Goal: Transaction & Acquisition: Book appointment/travel/reservation

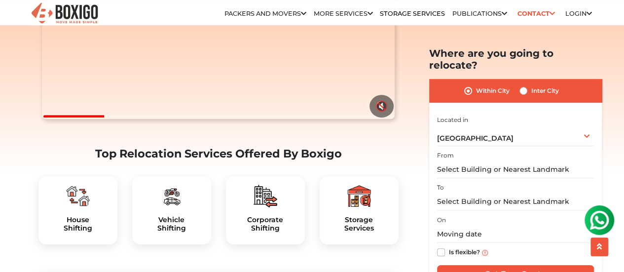
scroll to position [247, 0]
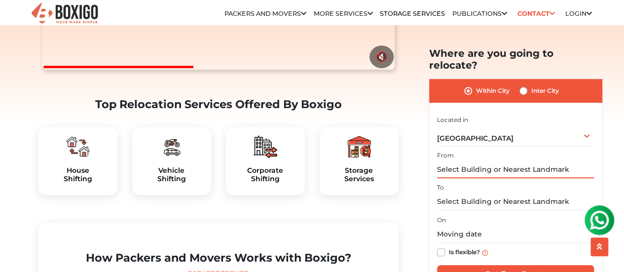
click at [458, 161] on input "text" at bounding box center [515, 169] width 157 height 17
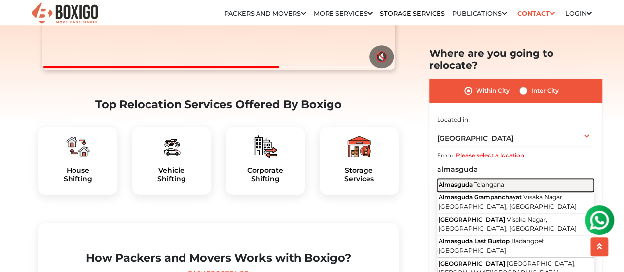
click at [486, 181] on span "Telangana" at bounding box center [489, 184] width 30 height 7
type input "Almasguda, [GEOGRAPHIC_DATA]"
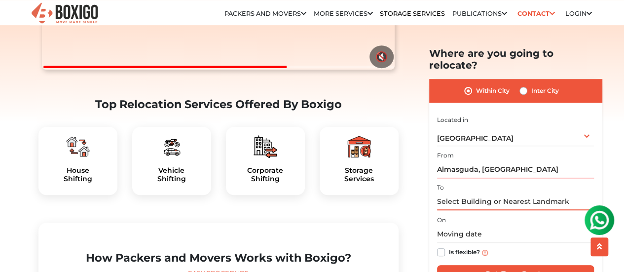
click at [484, 193] on input "text" at bounding box center [515, 201] width 157 height 17
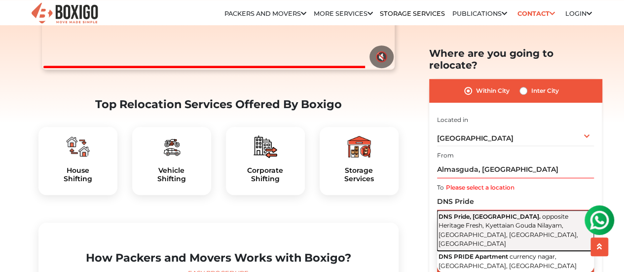
click at [483, 212] on span "DNS Pride, [GEOGRAPHIC_DATA]." at bounding box center [490, 215] width 102 height 7
type input "DNS Pride, [GEOGRAPHIC_DATA], opposite Heritage Fresh, Kyettaian Gouda Nilayam,…"
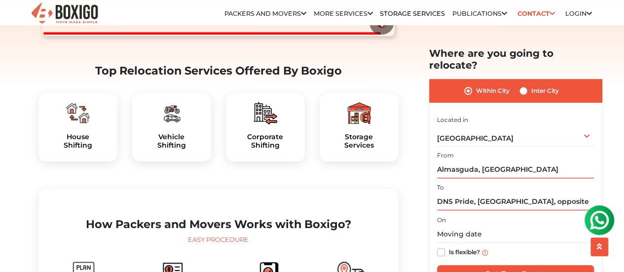
scroll to position [296, 0]
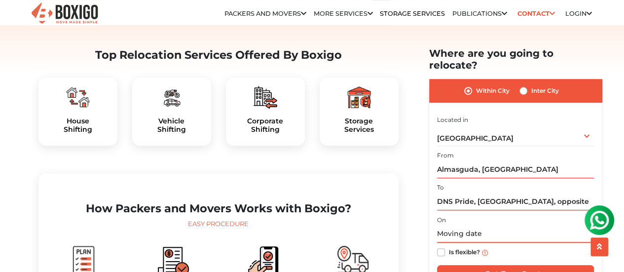
click at [463, 226] on input "text" at bounding box center [515, 234] width 157 height 17
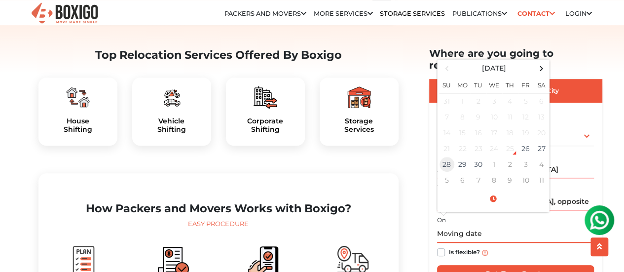
click at [444, 156] on td "28" at bounding box center [447, 164] width 16 height 16
type input "[DATE] 12:00 AM"
click at [449, 246] on label "Is flexible?" at bounding box center [464, 251] width 31 height 10
click at [442, 246] on input "Is flexible?" at bounding box center [441, 251] width 8 height 10
checkbox input "true"
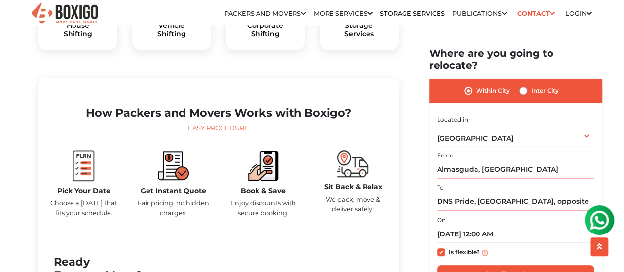
scroll to position [395, 0]
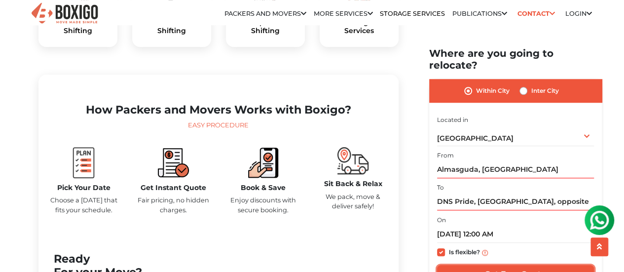
click at [513, 265] on input "Get Free Quote" at bounding box center [515, 274] width 157 height 19
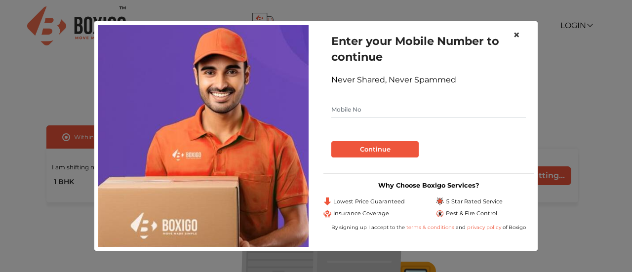
click at [517, 32] on span "×" at bounding box center [516, 35] width 7 height 14
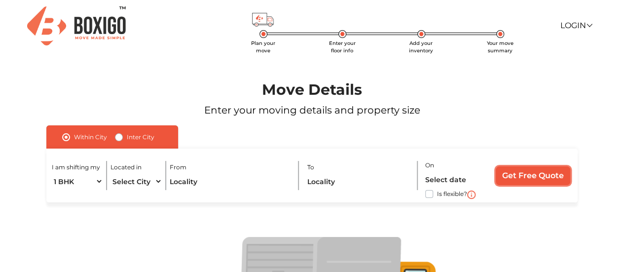
click at [566, 176] on input "Get Free Quote" at bounding box center [533, 175] width 75 height 19
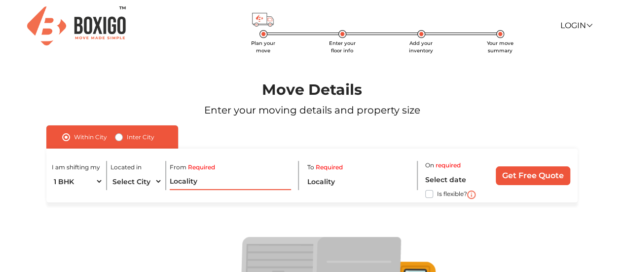
click at [205, 183] on input "text" at bounding box center [230, 181] width 121 height 17
click at [130, 182] on select "Select City Bangalore Bengaluru Bhopal Bhubaneswar Chennai Coimbatore Cuttack D…" at bounding box center [136, 181] width 51 height 17
select select "[GEOGRAPHIC_DATA]"
click at [111, 173] on select "Select City Bangalore Bengaluru Bhopal Bhubaneswar Chennai Coimbatore Cuttack D…" at bounding box center [136, 181] width 51 height 17
click at [79, 183] on select "1 BHK 2 BHK 3 BHK 3 + BHK FEW ITEMS" at bounding box center [77, 181] width 51 height 17
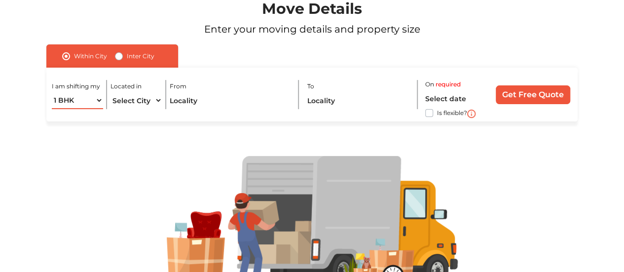
scroll to position [99, 0]
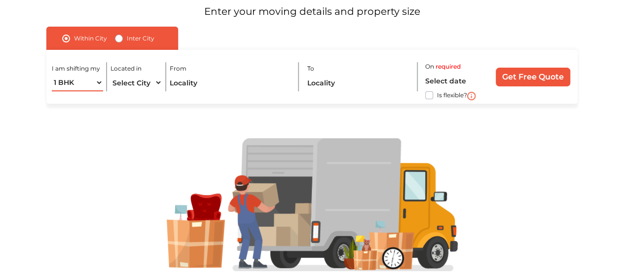
click at [77, 87] on select "1 BHK 2 BHK 3 BHK 3 + BHK FEW ITEMS" at bounding box center [77, 82] width 51 height 17
select select "FEW ITEMS"
click at [52, 74] on select "1 BHK 2 BHK 3 BHK 3 + BHK FEW ITEMS" at bounding box center [77, 82] width 51 height 17
click at [90, 85] on select "1 BHK 2 BHK 3 BHK 3 + BHK FEW ITEMS" at bounding box center [77, 82] width 51 height 17
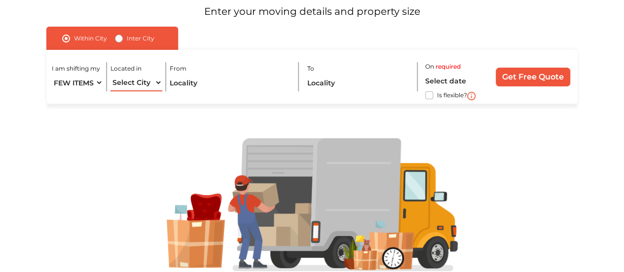
click at [135, 86] on select "Select City Bangalore Bengaluru Bhopal Bhubaneswar Chennai Coimbatore Cuttack D…" at bounding box center [136, 82] width 51 height 17
click at [184, 83] on input "text" at bounding box center [230, 82] width 121 height 17
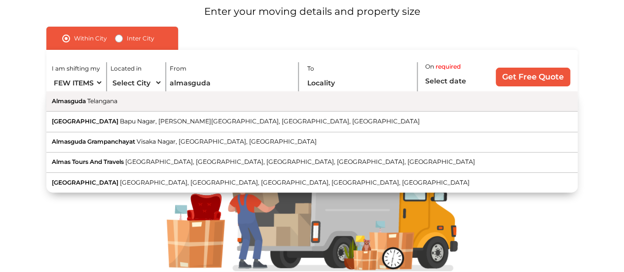
type input "Almasguda, [GEOGRAPHIC_DATA]"
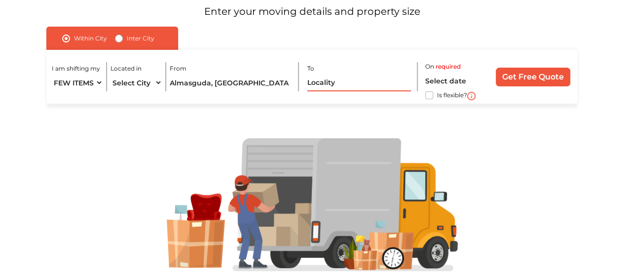
click at [319, 83] on input "text" at bounding box center [359, 82] width 104 height 17
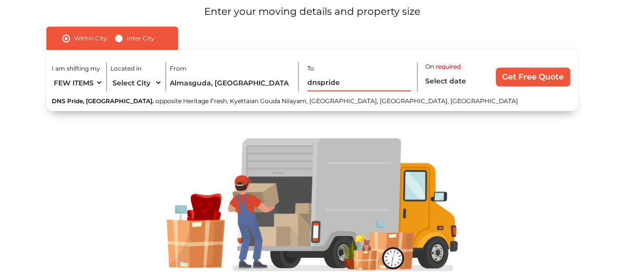
click at [319, 83] on input "dnspride" at bounding box center [359, 82] width 104 height 17
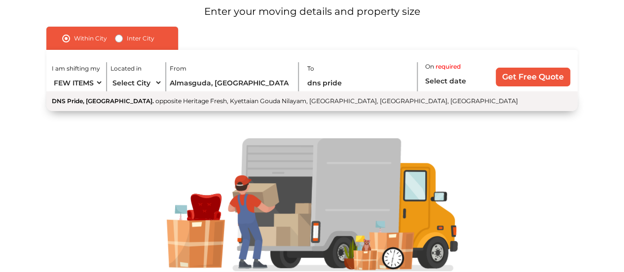
click at [290, 97] on button "DNS Pride, Alkapur Township. opposite Heritage Fresh, Kyettaian Gouda Nilayam, …" at bounding box center [312, 101] width 532 height 20
type input "DNS Pride, [GEOGRAPHIC_DATA], opposite Heritage Fresh, Kyettaian Gouda Nilayam,…"
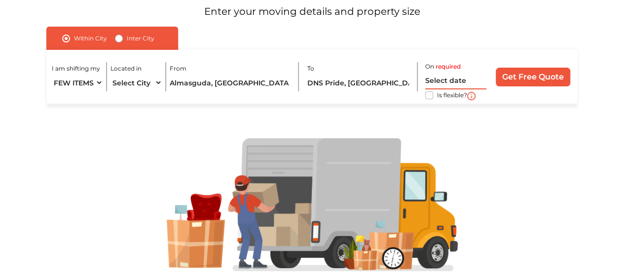
click at [452, 81] on input "text" at bounding box center [455, 80] width 61 height 17
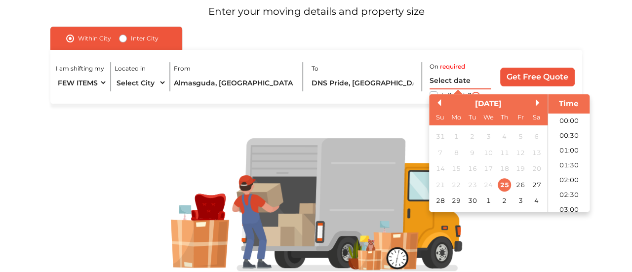
scroll to position [328, 0]
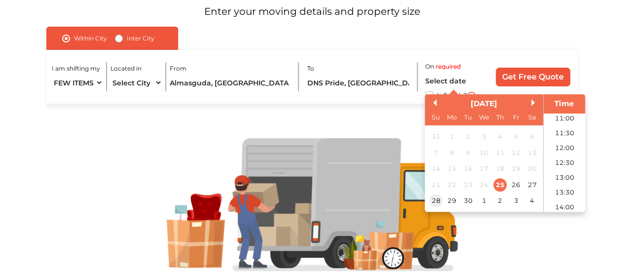
click at [433, 202] on div "28" at bounding box center [435, 200] width 13 height 13
click at [564, 134] on li "11:30" at bounding box center [565, 133] width 42 height 15
type input "28/09/2025 11:30 AM"
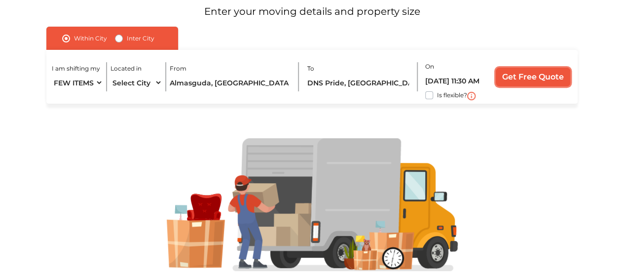
click at [546, 75] on input "Get Free Quote" at bounding box center [533, 77] width 75 height 19
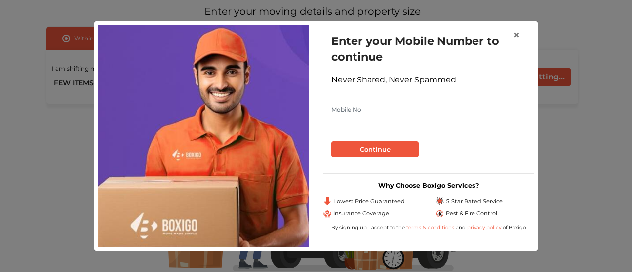
click at [398, 107] on input "text" at bounding box center [428, 110] width 194 height 16
type input "9440589124"
click at [380, 159] on div "Enter your Mobile Number to continue Never Shared, Never Spammed 9440589124 Con…" at bounding box center [428, 95] width 210 height 140
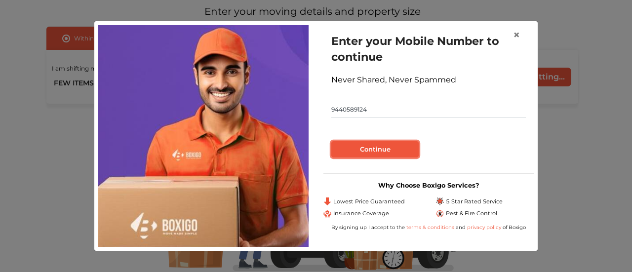
click at [379, 152] on button "Continue" at bounding box center [374, 149] width 87 height 17
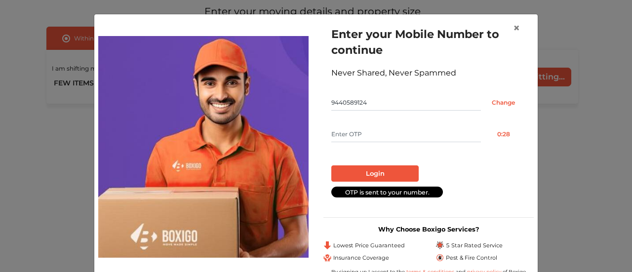
click at [374, 138] on input "text" at bounding box center [406, 134] width 150 height 16
click at [374, 137] on input "text" at bounding box center [406, 134] width 150 height 16
type input "5060"
click at [357, 167] on button "Login" at bounding box center [374, 173] width 87 height 17
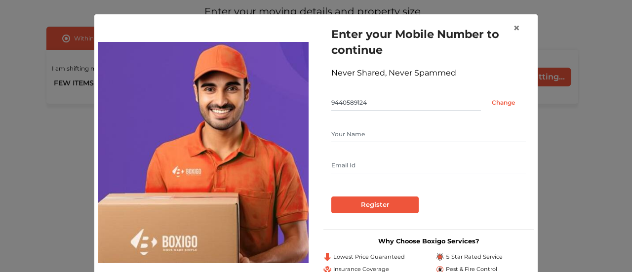
click at [357, 135] on input "text" at bounding box center [428, 134] width 194 height 16
type input "Sairam"
type input "sairam539@gfmail.com"
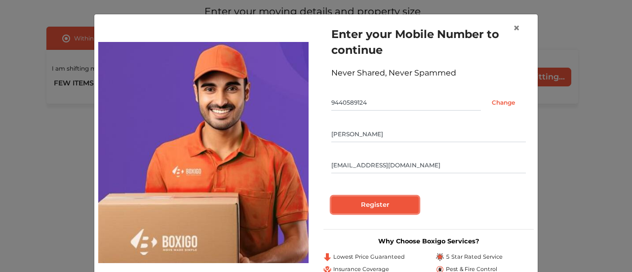
click at [379, 202] on input "Register" at bounding box center [374, 204] width 87 height 17
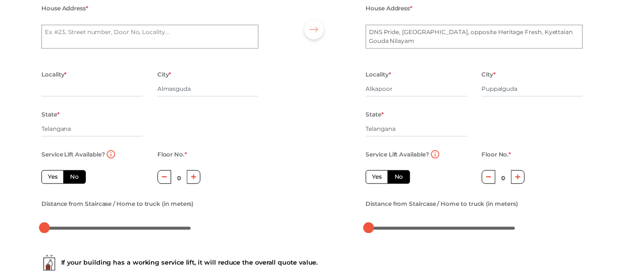
scroll to position [47, 0]
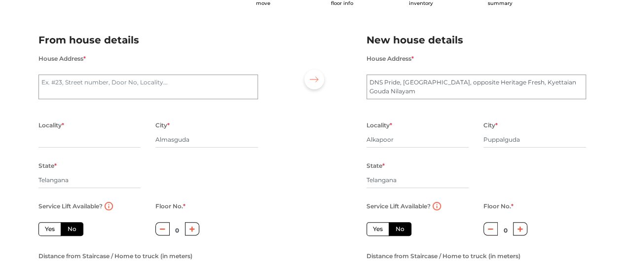
click at [69, 150] on div "Locality *" at bounding box center [89, 139] width 103 height 40
click at [69, 146] on input "text" at bounding box center [89, 140] width 103 height 16
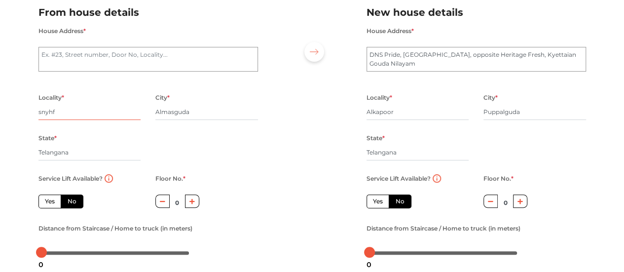
scroll to position [97, 0]
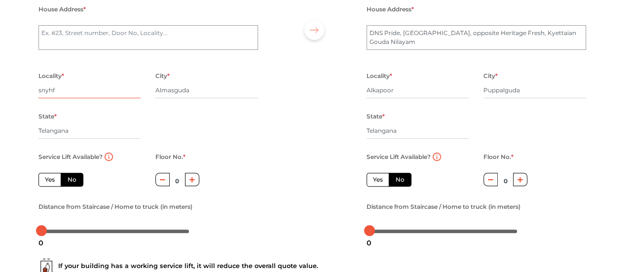
type input "snyhf"
click at [191, 183] on button "button" at bounding box center [192, 179] width 14 height 13
type input "1"
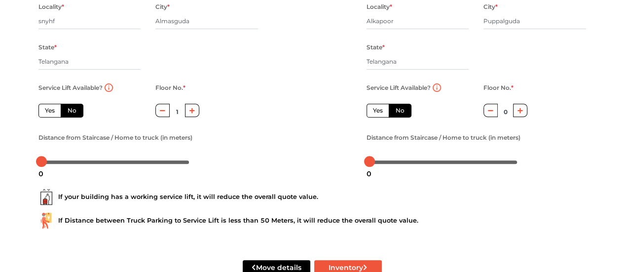
scroll to position [145, 0]
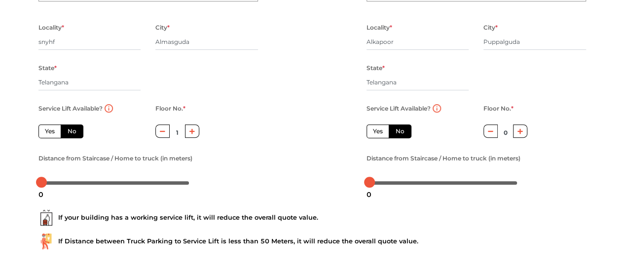
click at [520, 134] on icon "button" at bounding box center [520, 131] width 5 height 6
type input "2"
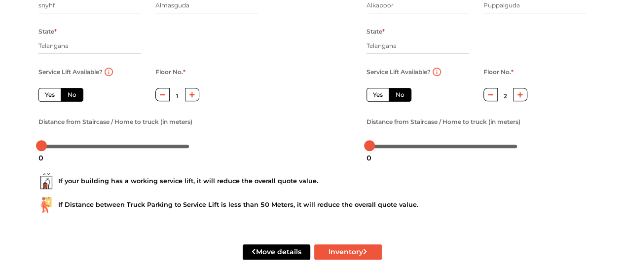
scroll to position [194, 0]
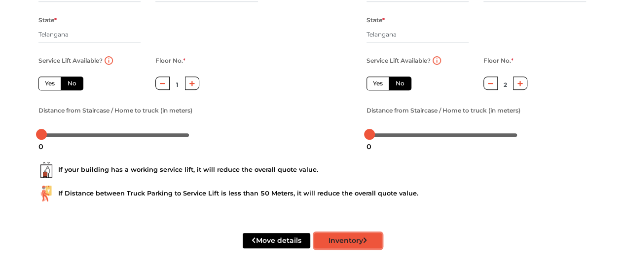
click at [356, 240] on button "Inventory" at bounding box center [348, 240] width 68 height 15
radio input "true"
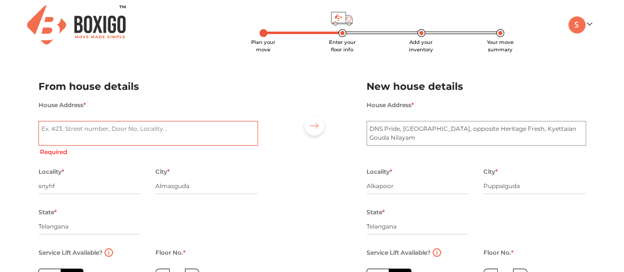
scroll to position [0, 0]
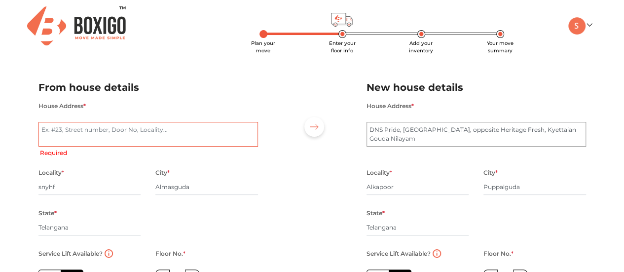
click at [170, 135] on textarea "House Address *" at bounding box center [148, 134] width 220 height 25
type textarea "w"
radio input "true"
type textarea "wte"
radio input "true"
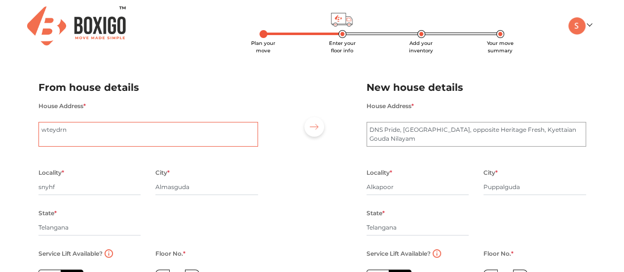
click at [223, 133] on textarea "wteydrn" at bounding box center [148, 134] width 220 height 25
click at [222, 153] on div "House Address * wteydrn" at bounding box center [148, 129] width 220 height 59
click at [203, 140] on textarea "wteydrn" at bounding box center [148, 134] width 220 height 25
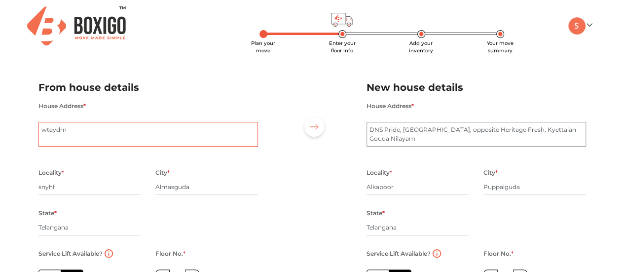
type textarea "v"
radio input "true"
click at [203, 140] on textarea "v" at bounding box center [148, 134] width 220 height 25
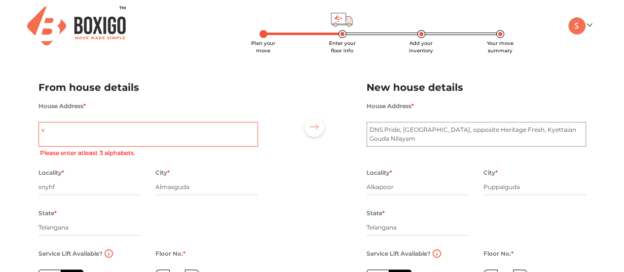
click at [203, 140] on textarea "v" at bounding box center [148, 134] width 220 height 25
radio input "true"
type textarea "a"
radio input "true"
type textarea "alm"
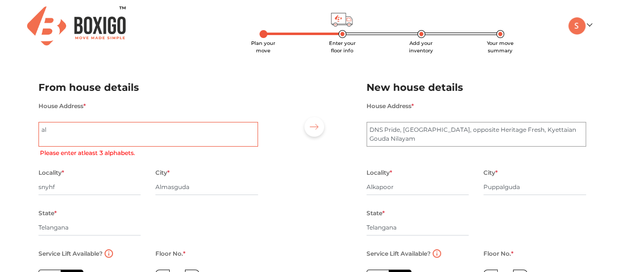
radio input "true"
type textarea "almasguda"
click at [317, 174] on div at bounding box center [313, 204] width 94 height 272
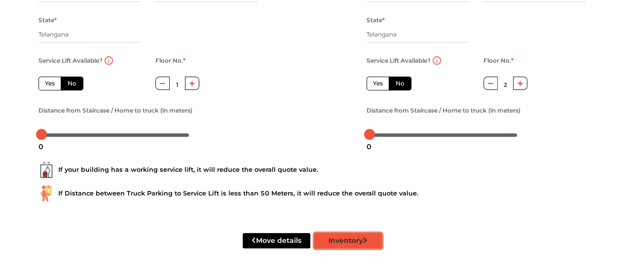
click at [362, 235] on button "Inventory" at bounding box center [348, 240] width 68 height 15
radio input "true"
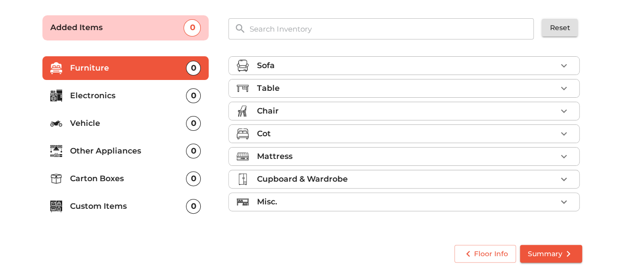
click at [95, 92] on p "Electronics" at bounding box center [128, 96] width 116 height 12
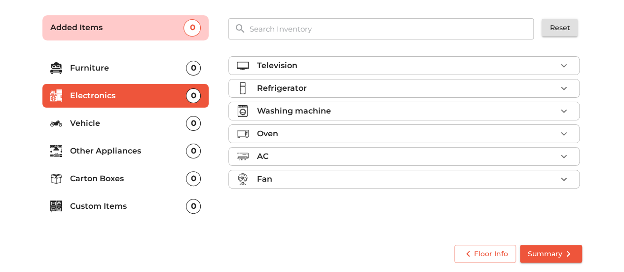
click at [327, 88] on div "Refrigerator" at bounding box center [407, 88] width 300 height 12
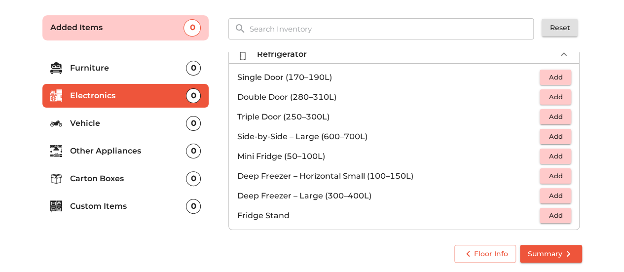
scroll to position [49, 0]
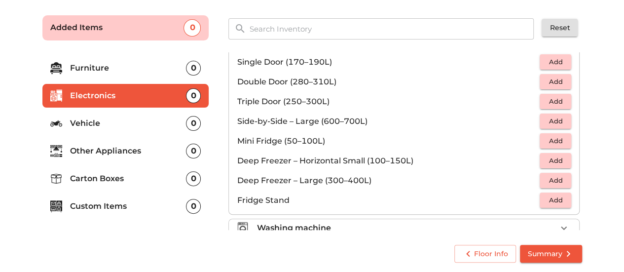
click at [307, 79] on p "Double Door (280–310L)" at bounding box center [388, 82] width 303 height 12
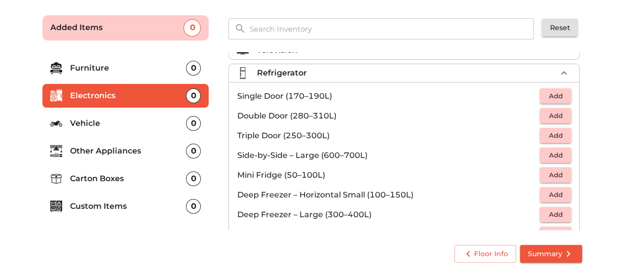
scroll to position [0, 0]
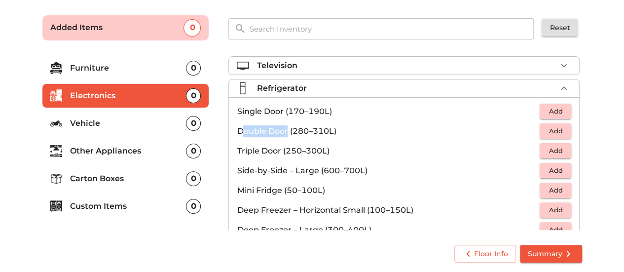
drag, startPoint x: 242, startPoint y: 132, endPoint x: 287, endPoint y: 129, distance: 45.5
click at [287, 129] on p "Double Door (280–310L)" at bounding box center [388, 131] width 303 height 12
click at [281, 127] on p "Double Door (280–310L)" at bounding box center [388, 131] width 303 height 12
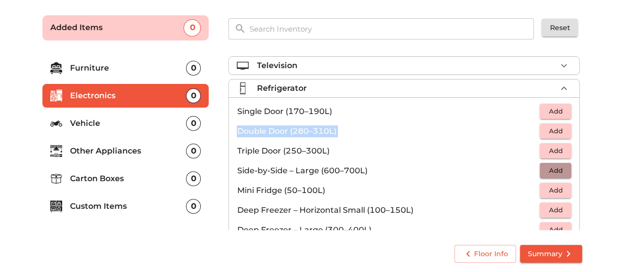
click at [545, 168] on span "Add" at bounding box center [556, 170] width 22 height 11
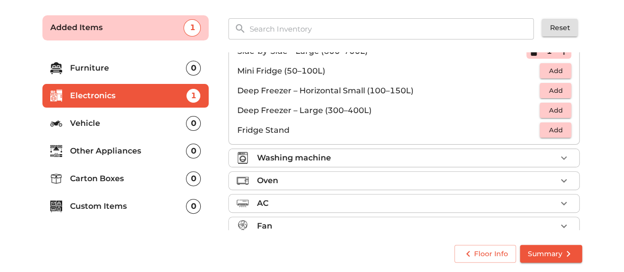
scroll to position [130, 0]
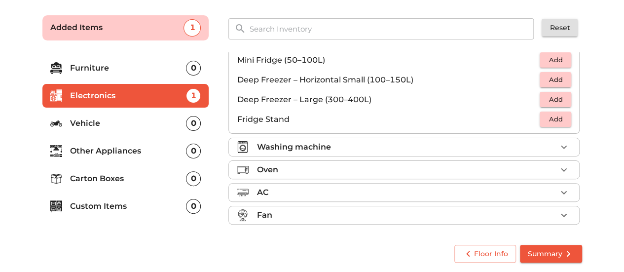
click at [541, 255] on span "Summary" at bounding box center [551, 254] width 46 height 12
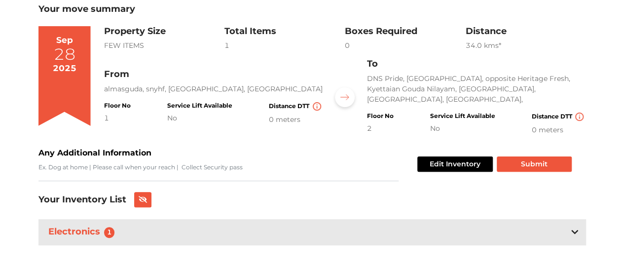
scroll to position [70, 0]
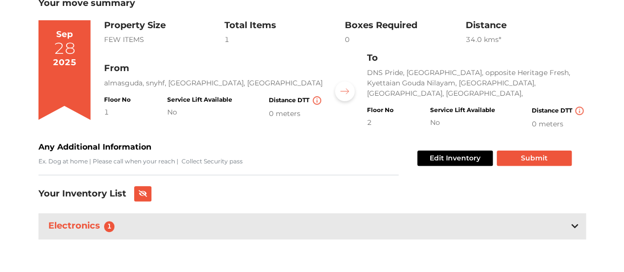
click at [573, 225] on icon at bounding box center [575, 226] width 7 height 8
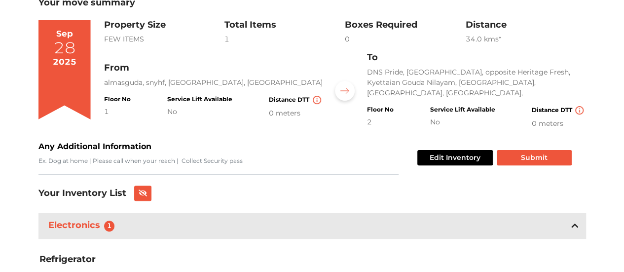
scroll to position [0, 0]
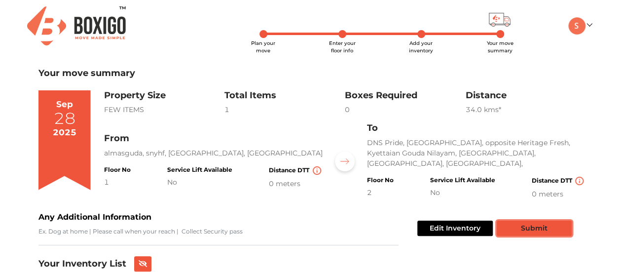
click at [554, 223] on button "Submit" at bounding box center [534, 228] width 75 height 15
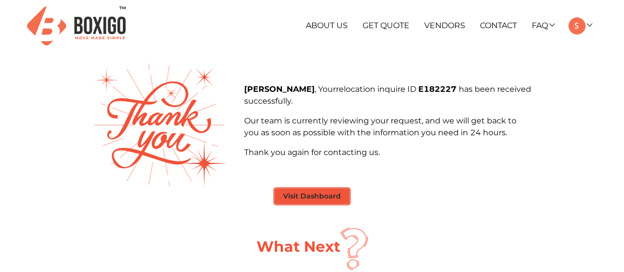
click at [325, 189] on button "Visit Dashboard" at bounding box center [312, 196] width 75 height 15
